Goal: Task Accomplishment & Management: Complete application form

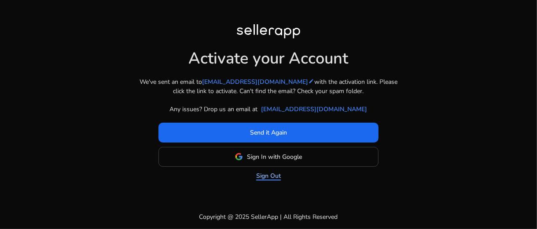
click at [271, 175] on link "Sign Out" at bounding box center [268, 175] width 25 height 9
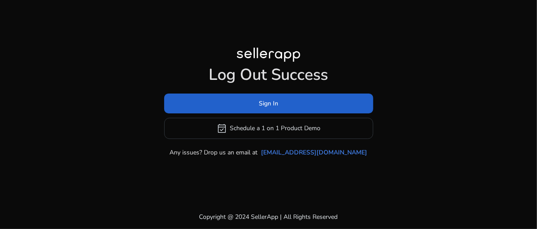
click at [272, 103] on span "Sign In" at bounding box center [268, 103] width 19 height 9
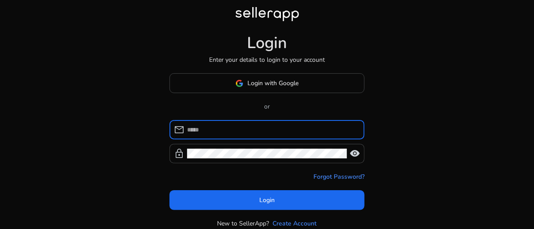
click at [261, 126] on input at bounding box center [272, 130] width 170 height 10
type input "**********"
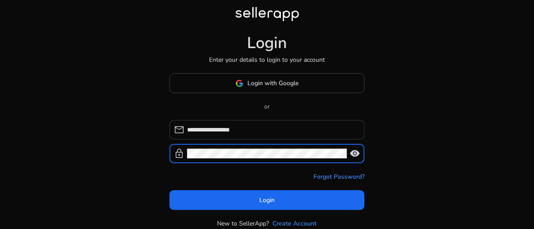
click button "Login" at bounding box center [267, 200] width 195 height 20
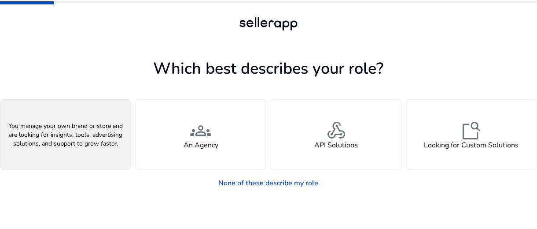
click at [84, 142] on div "person A Seller" at bounding box center [65, 135] width 130 height 70
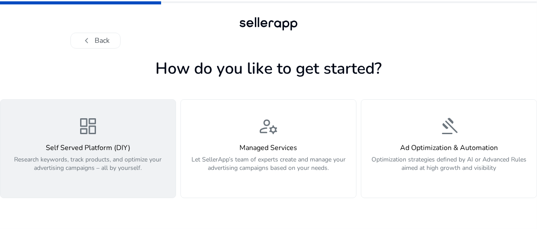
click at [80, 153] on div "Self Served Platform (DIY) Research keywords, track products, and optimize your…" at bounding box center [88, 163] width 165 height 38
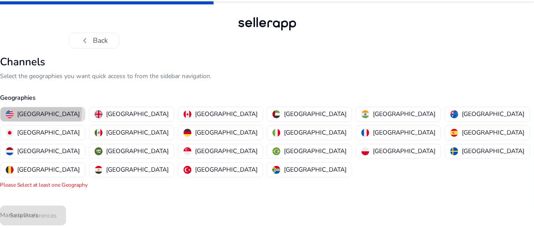
click at [41, 111] on p "[GEOGRAPHIC_DATA]" at bounding box center [48, 113] width 63 height 9
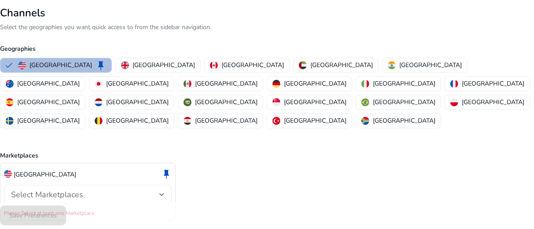
scroll to position [55, 0]
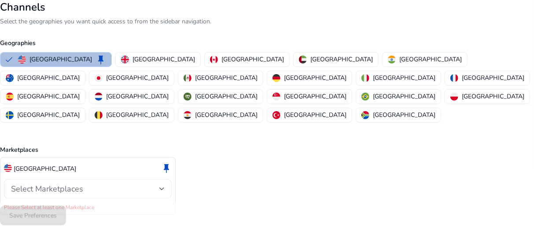
click at [162, 187] on div at bounding box center [161, 189] width 5 height 4
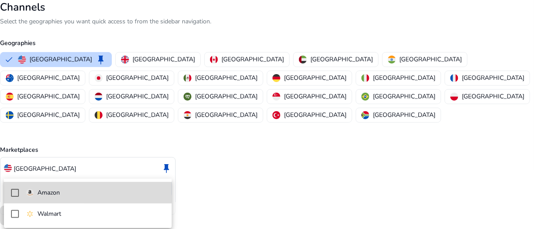
click at [16, 192] on mat-pseudo-checkbox at bounding box center [15, 192] width 8 height 8
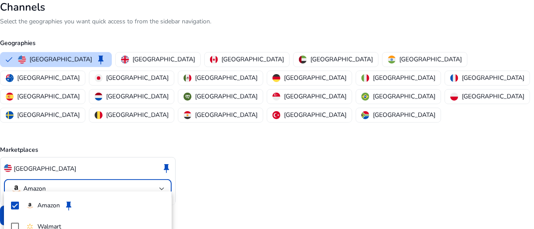
scroll to position [44, 0]
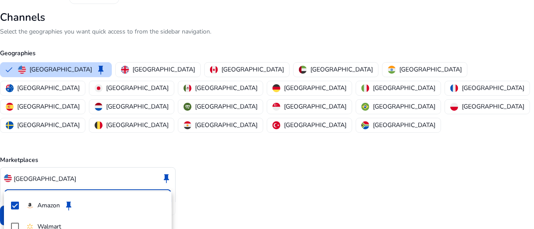
click at [196, 169] on div at bounding box center [267, 114] width 534 height 229
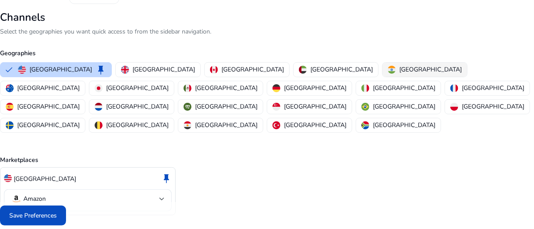
click at [399, 67] on p "[GEOGRAPHIC_DATA]" at bounding box center [430, 69] width 63 height 9
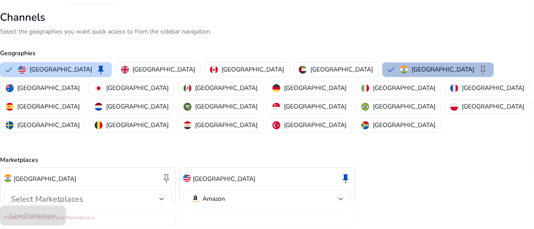
click at [163, 197] on div at bounding box center [161, 199] width 5 height 4
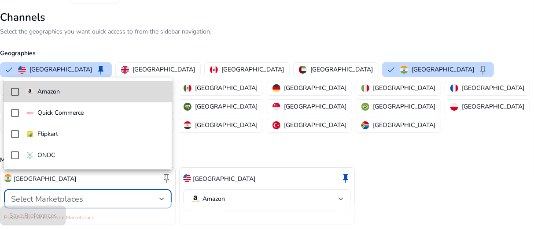
click at [15, 92] on mat-pseudo-checkbox at bounding box center [15, 92] width 8 height 8
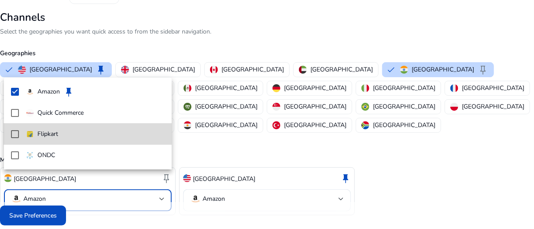
click at [15, 133] on mat-pseudo-checkbox at bounding box center [15, 134] width 8 height 8
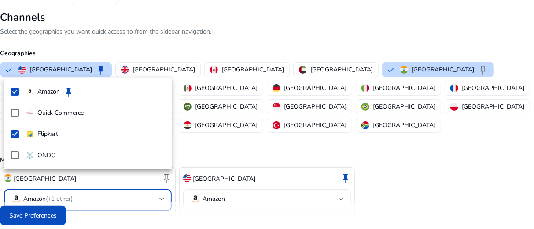
click at [30, 214] on div at bounding box center [267, 114] width 534 height 229
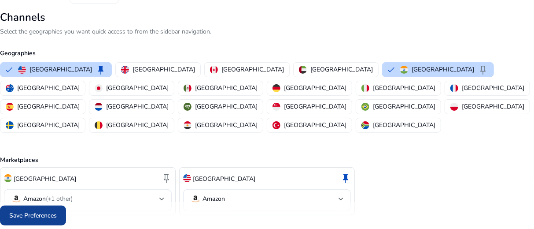
click at [37, 216] on span "Save Preferences" at bounding box center [33, 214] width 48 height 9
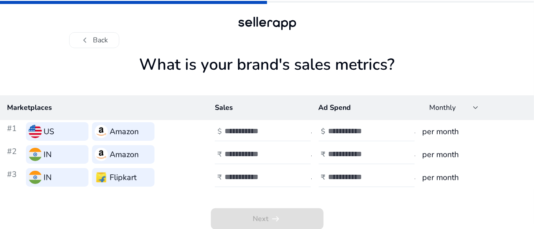
click at [329, 130] on input "number" at bounding box center [358, 131] width 59 height 10
